Goal: Information Seeking & Learning: Learn about a topic

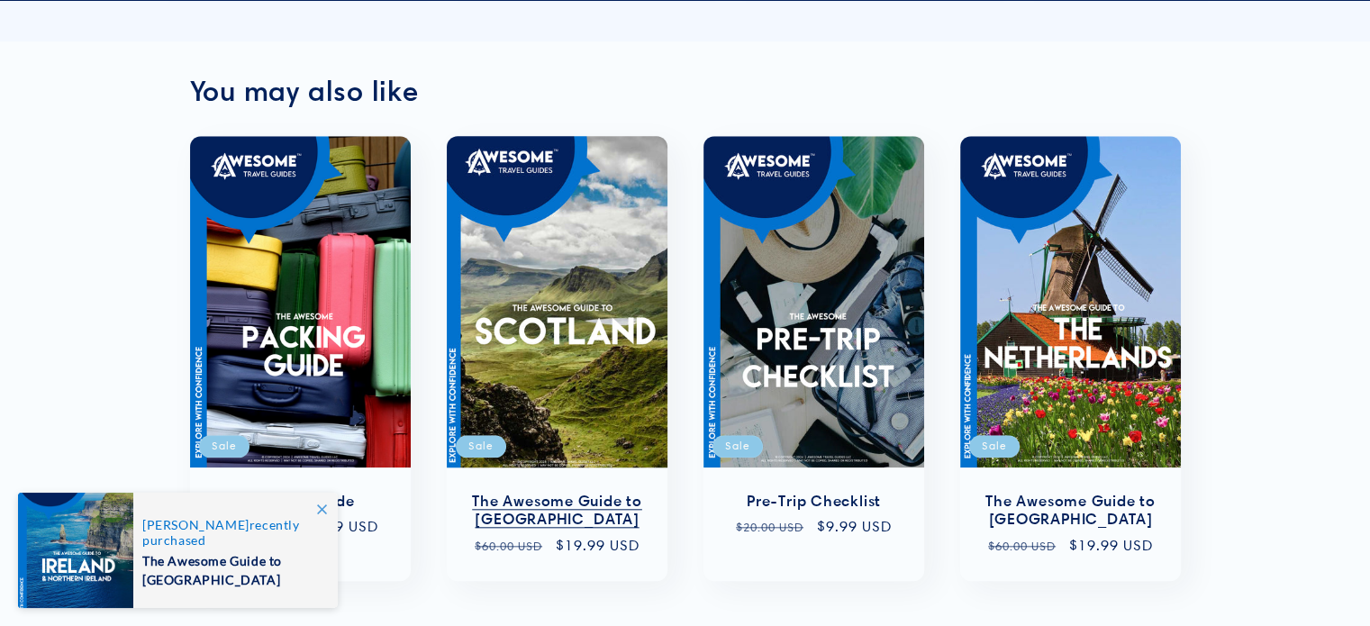
scroll to position [1982, 0]
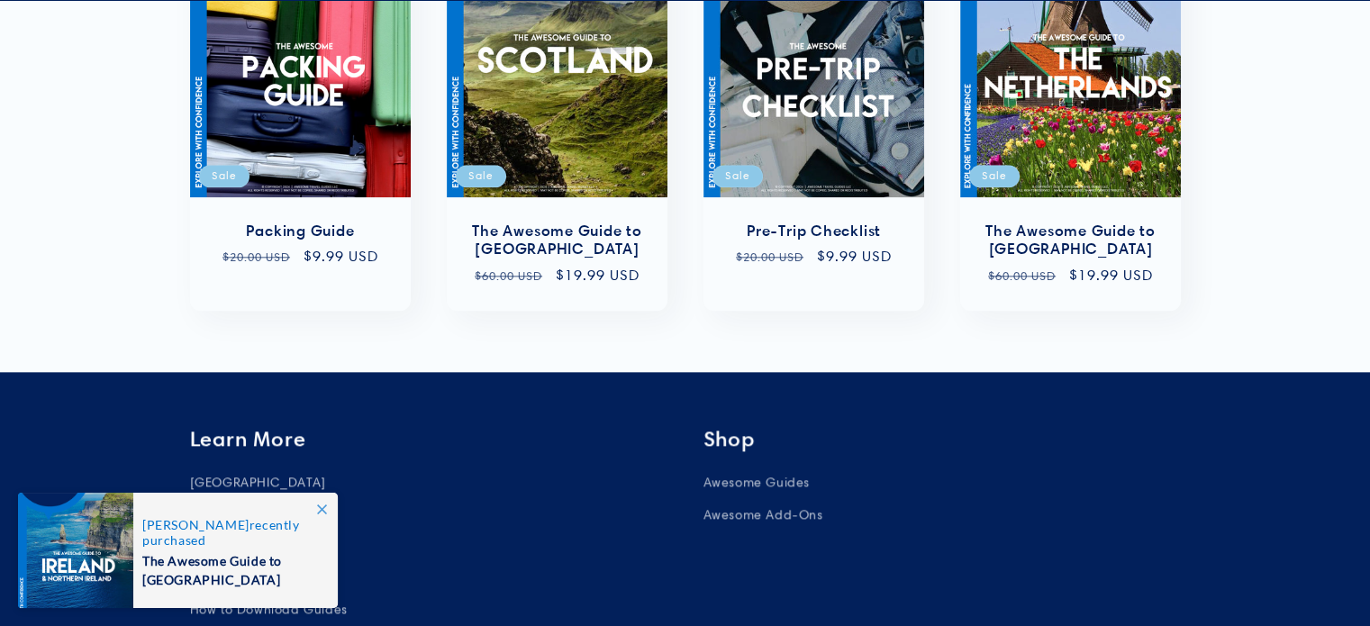
click at [319, 514] on icon at bounding box center [322, 510] width 10 height 10
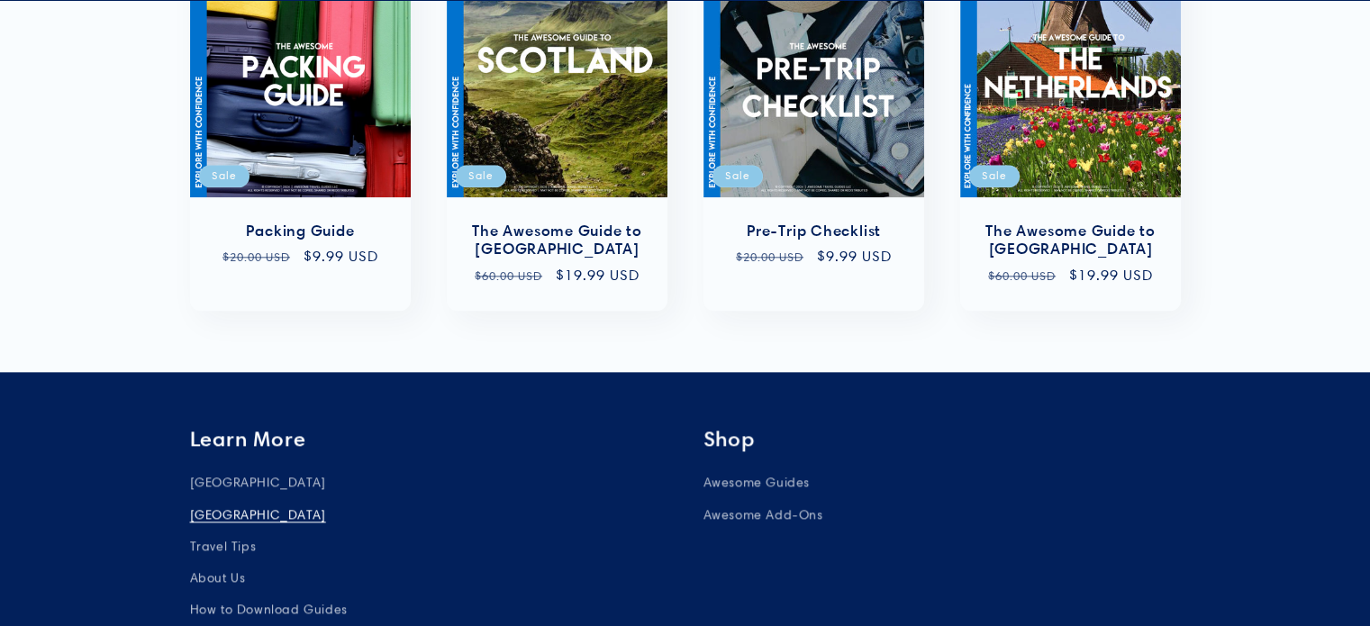
click at [222, 499] on link "[GEOGRAPHIC_DATA]" at bounding box center [258, 515] width 136 height 32
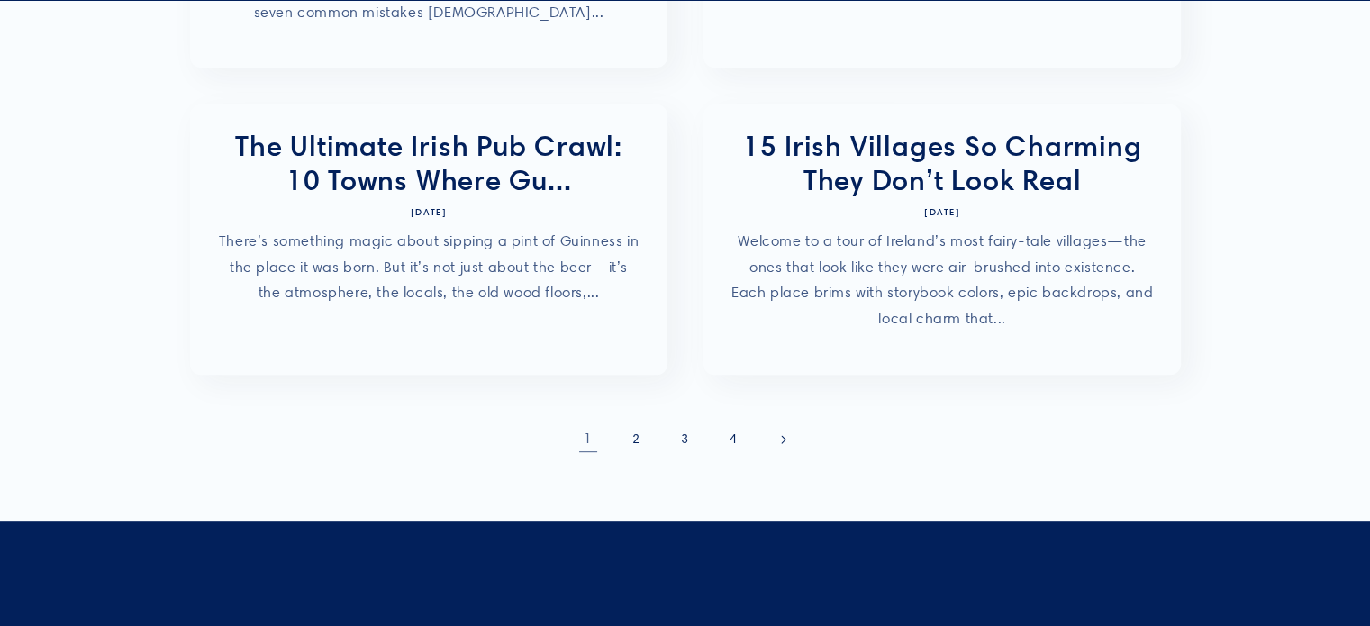
scroll to position [811, 0]
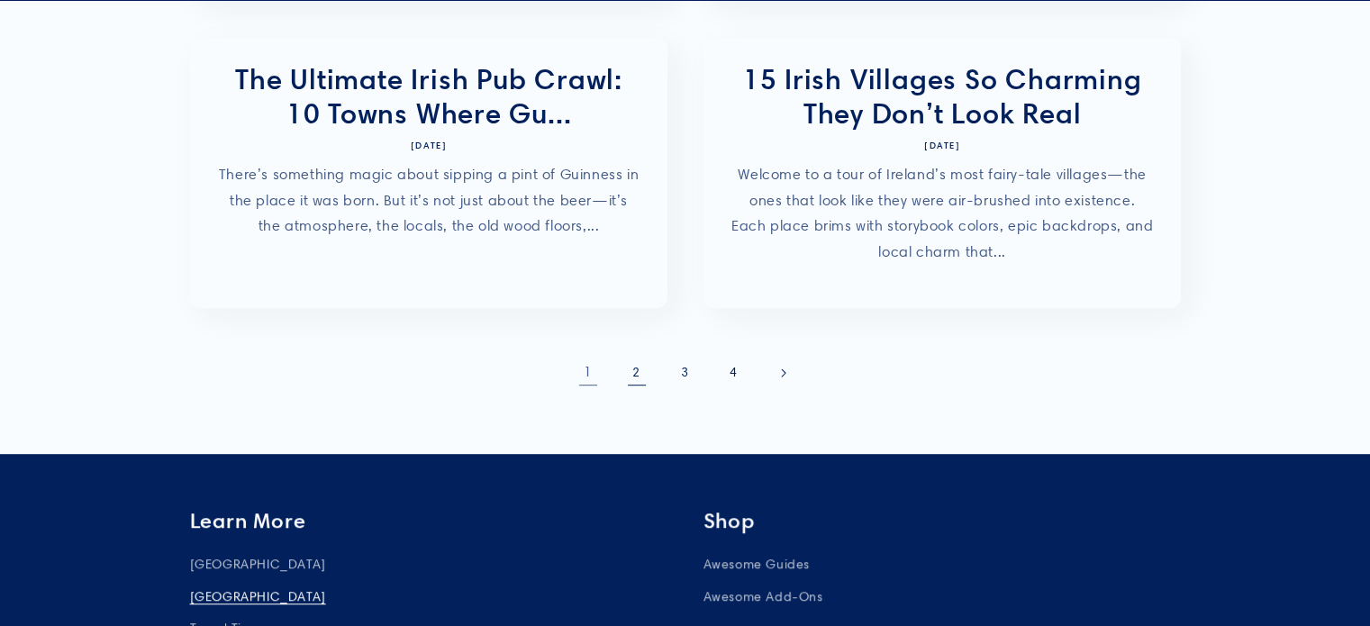
click at [630, 353] on link "2" at bounding box center [637, 373] width 40 height 40
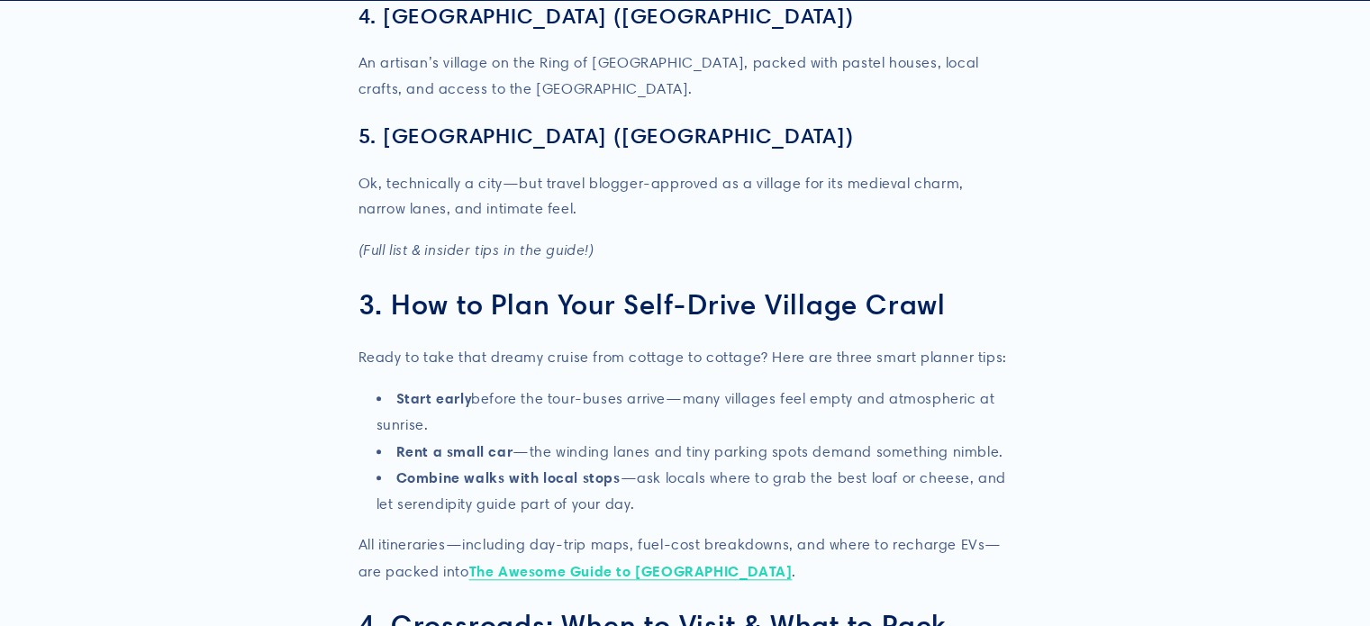
scroll to position [1532, 0]
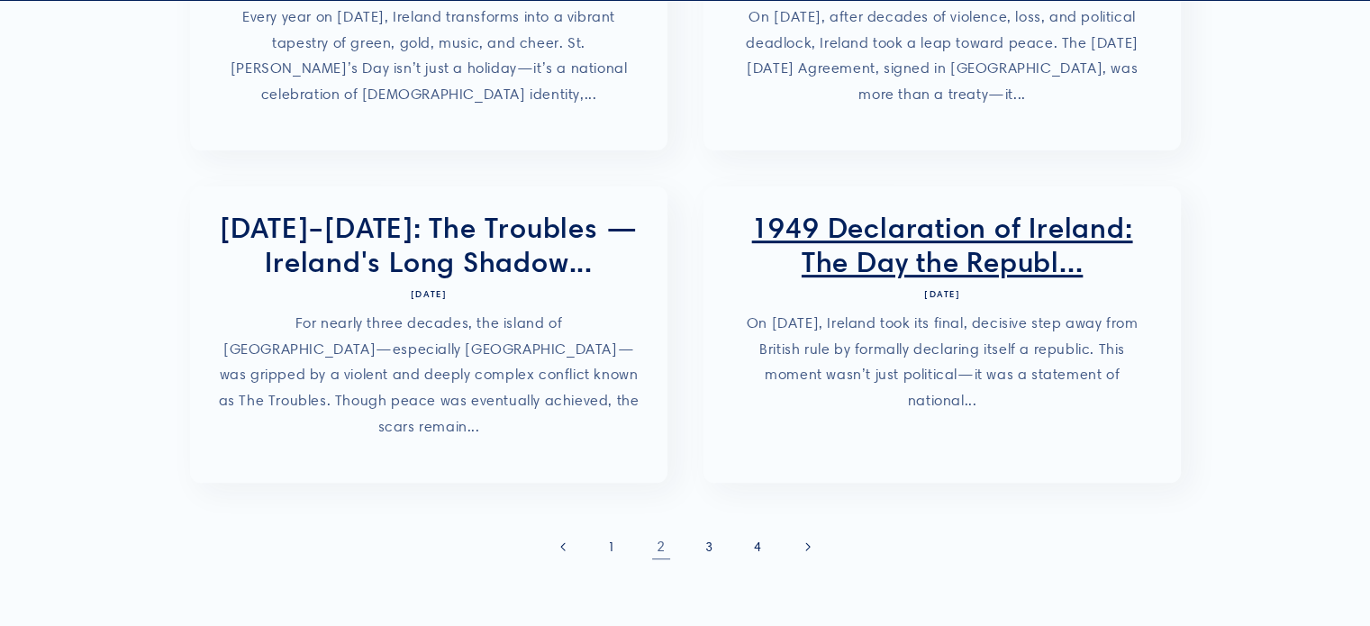
scroll to position [721, 0]
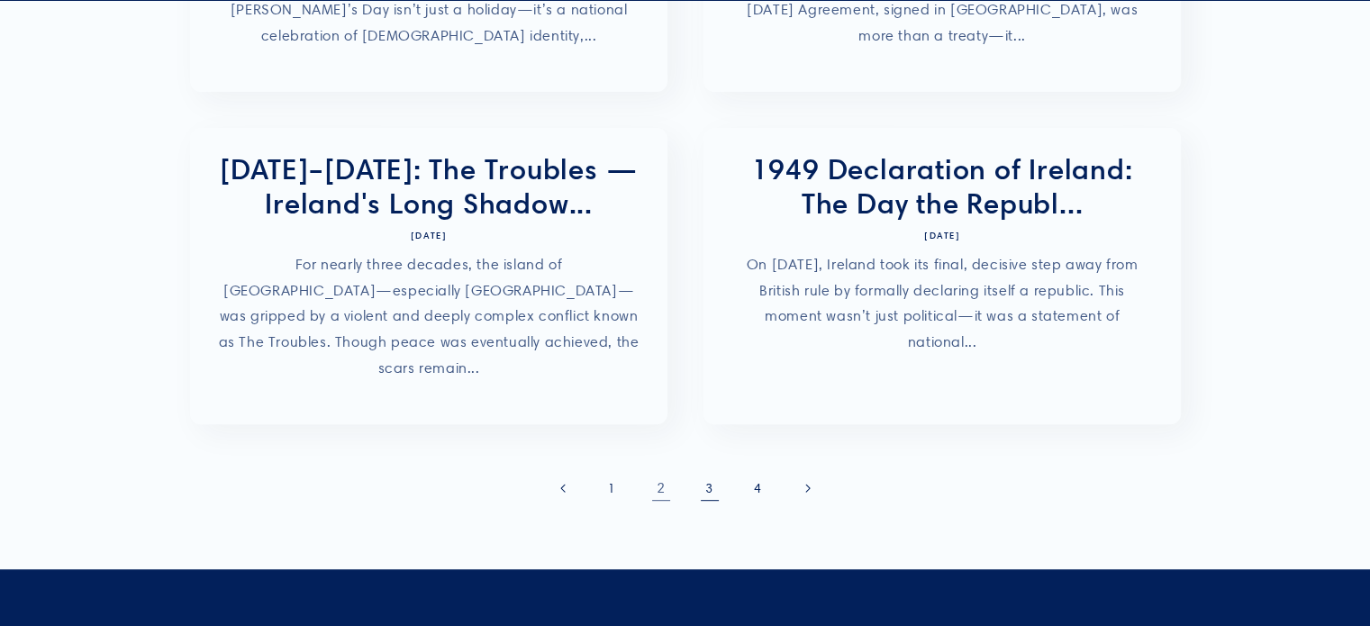
click at [705, 468] on link "3" at bounding box center [710, 488] width 40 height 40
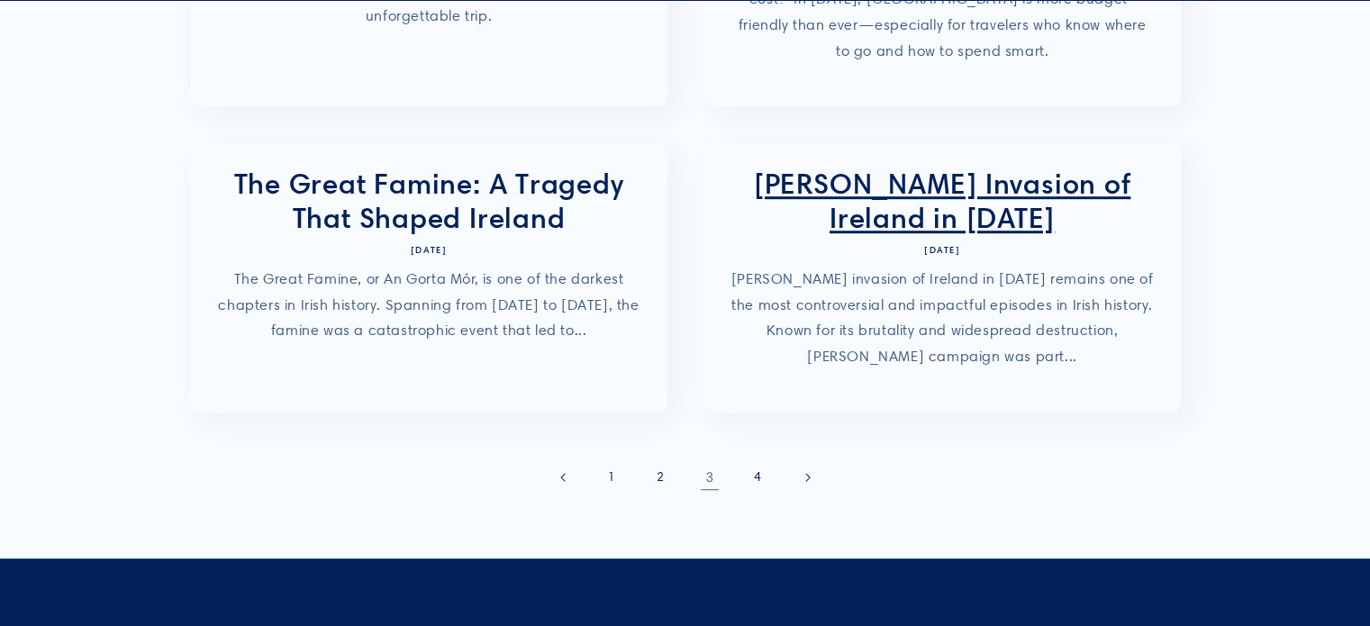
scroll to position [1081, 0]
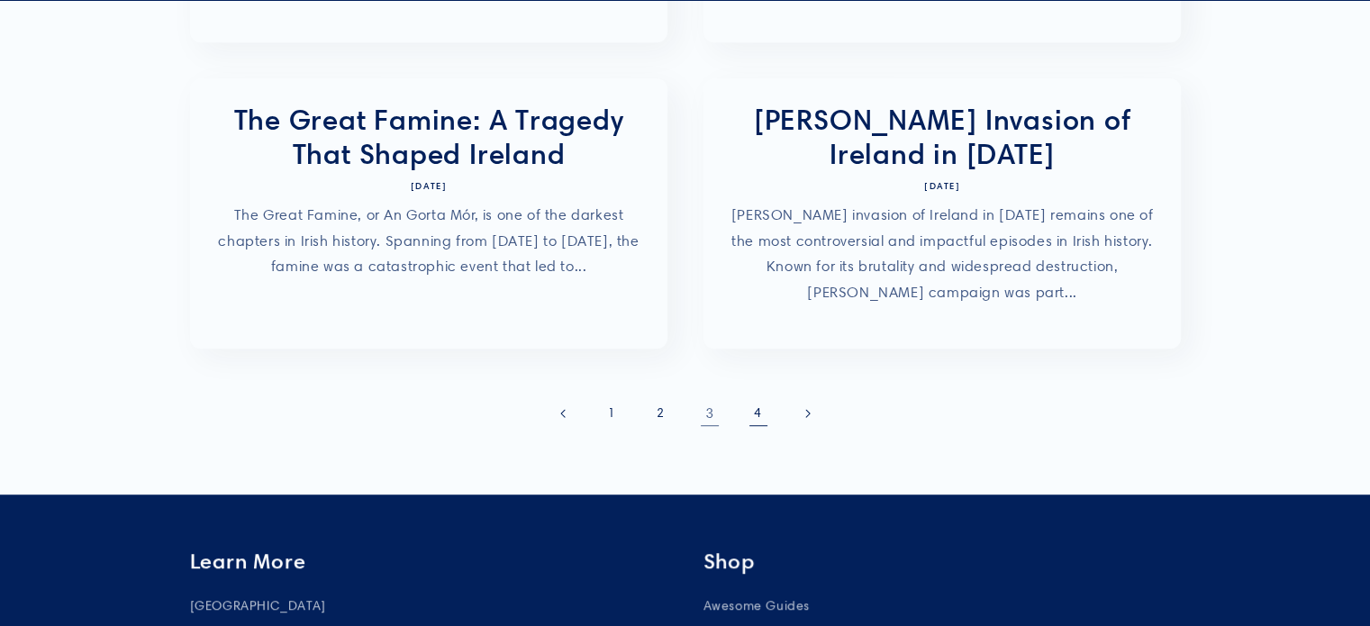
click at [754, 394] on link "4" at bounding box center [759, 414] width 40 height 40
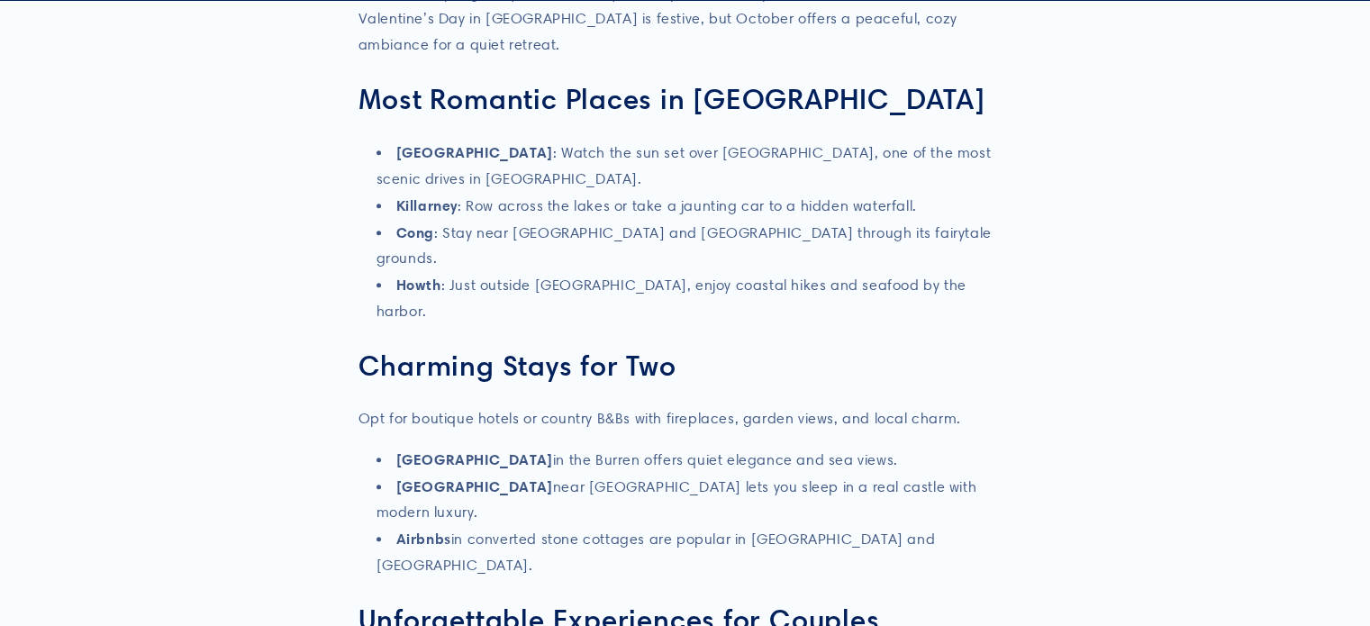
scroll to position [1802, 0]
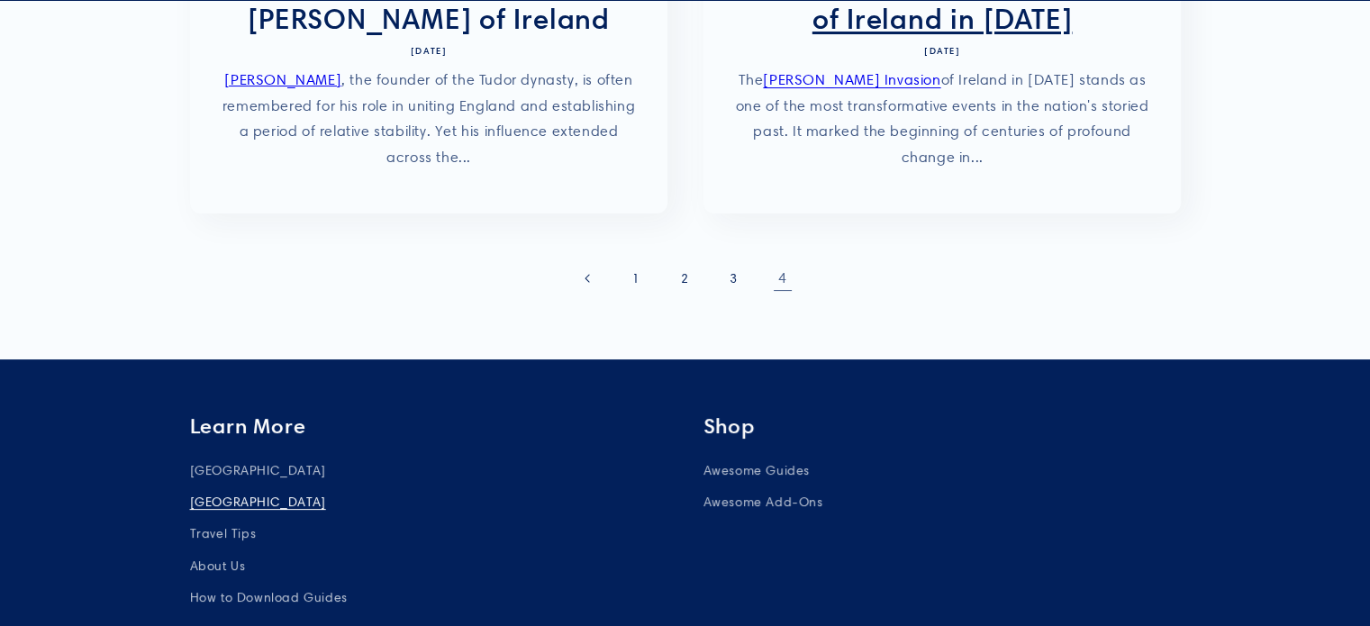
scroll to position [180, 0]
